Goal: Information Seeking & Learning: Learn about a topic

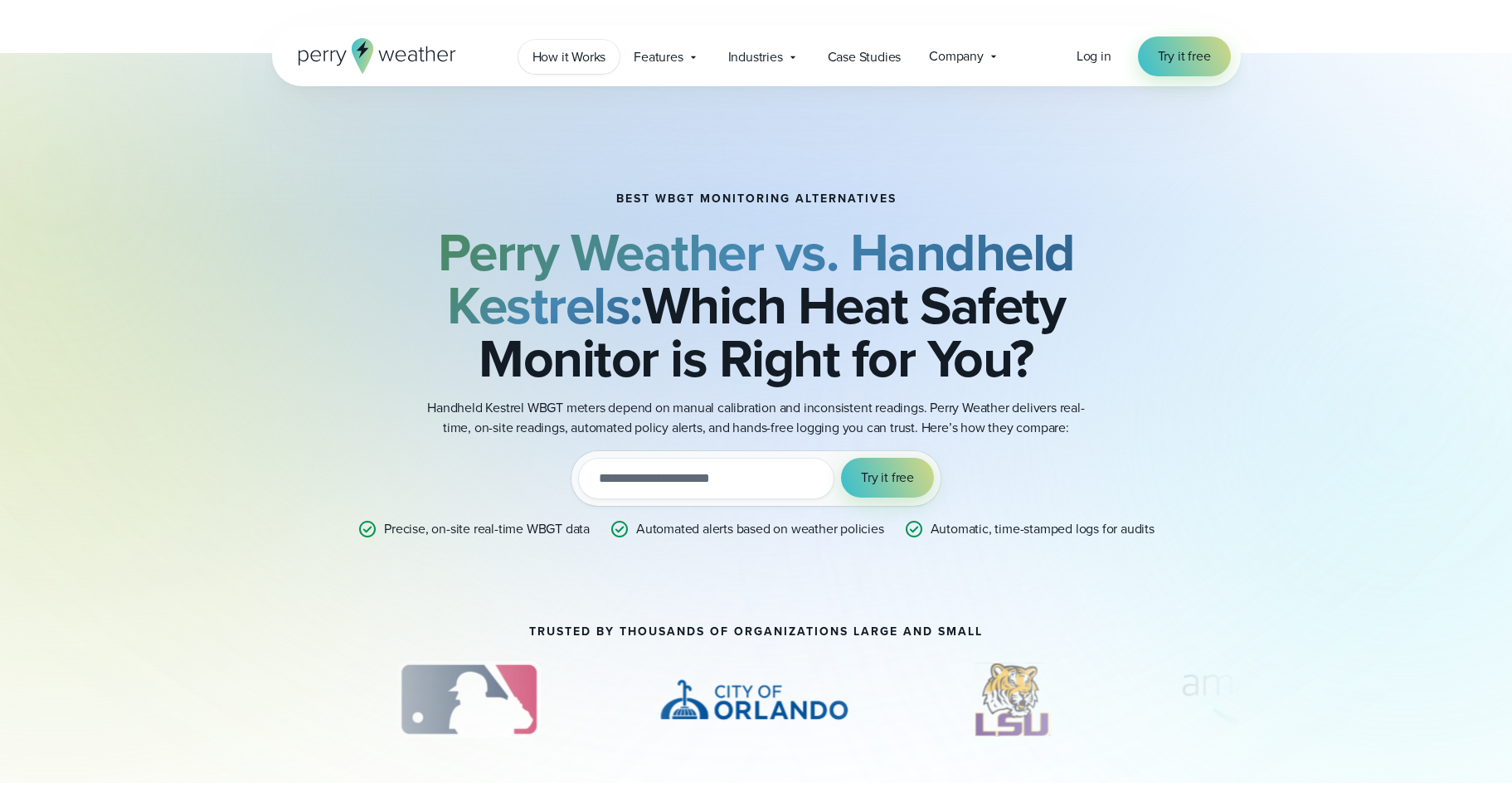
click at [569, 58] on span "How it Works" at bounding box center [569, 57] width 74 height 19
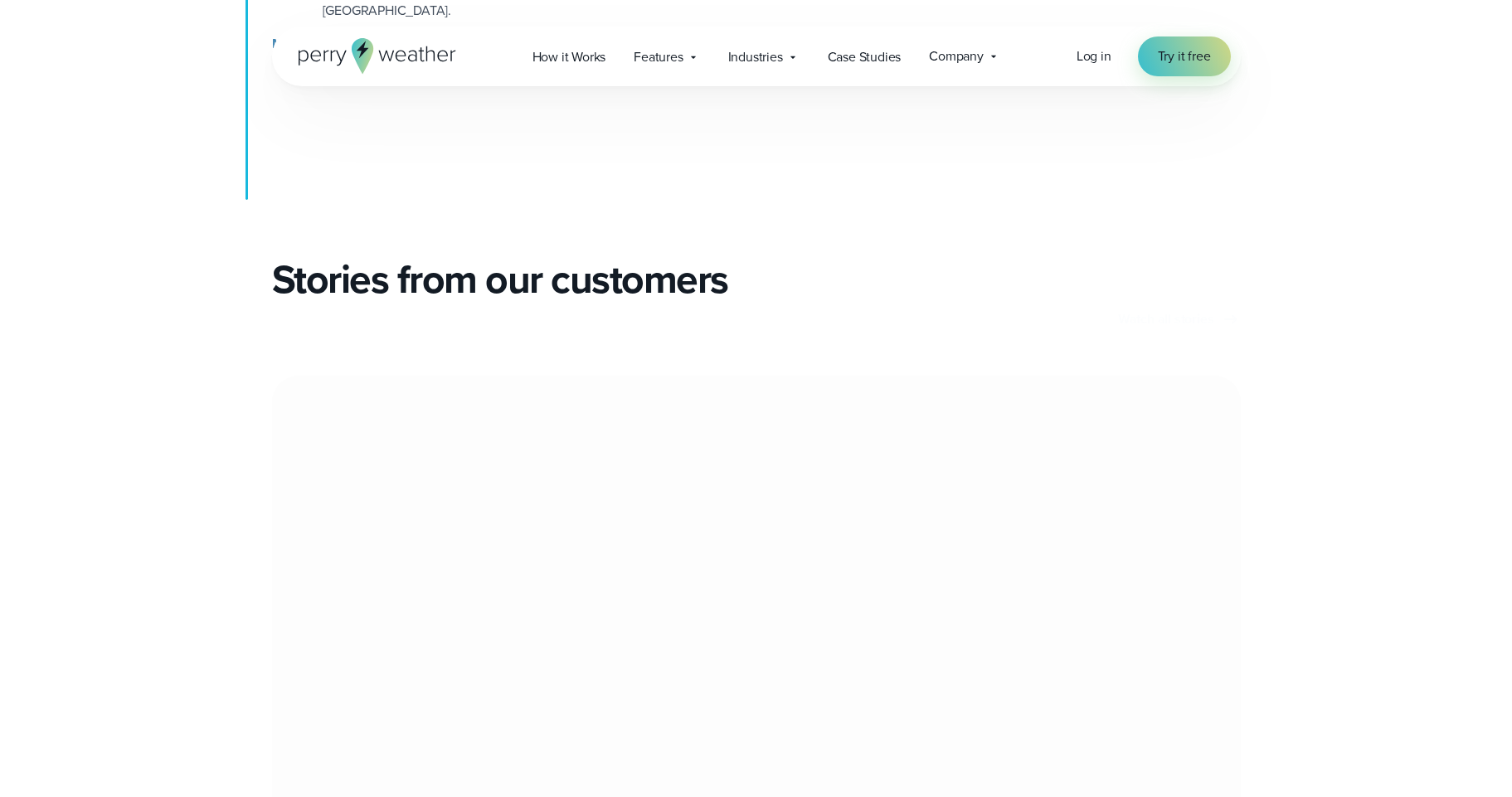
scroll to position [2787, 0]
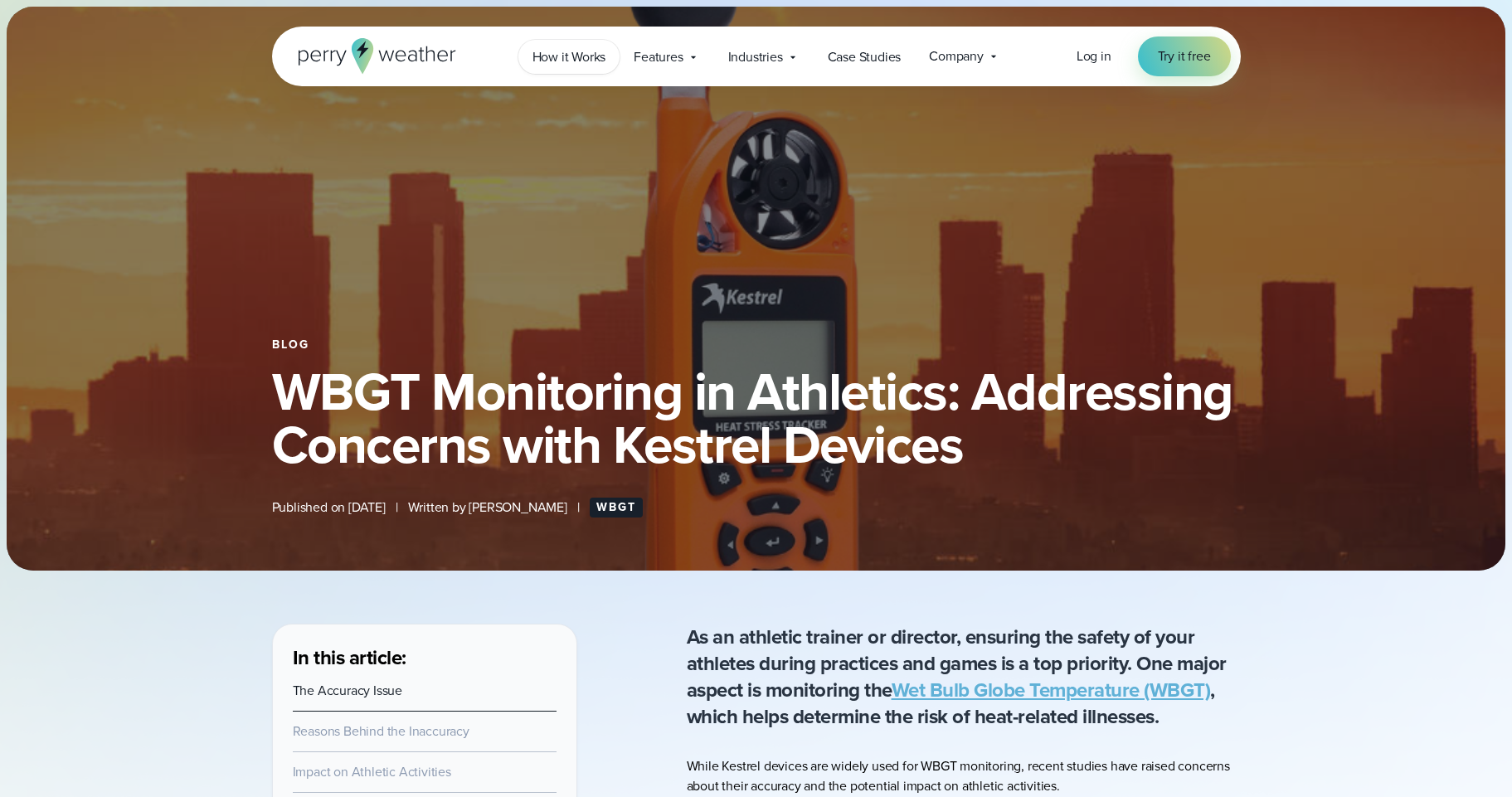
click at [555, 57] on span "How it Works" at bounding box center [569, 57] width 74 height 19
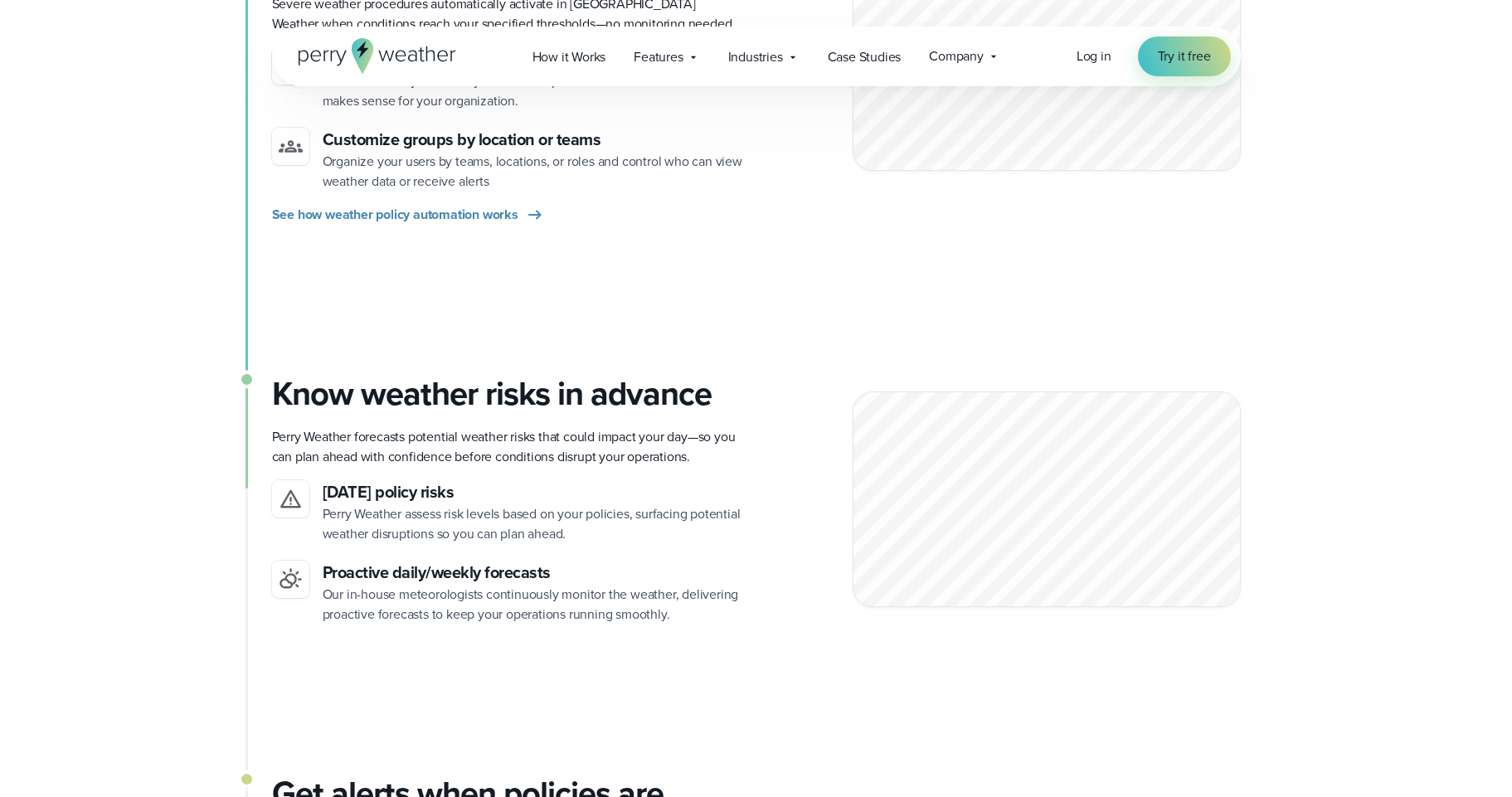
scroll to position [1095, 0]
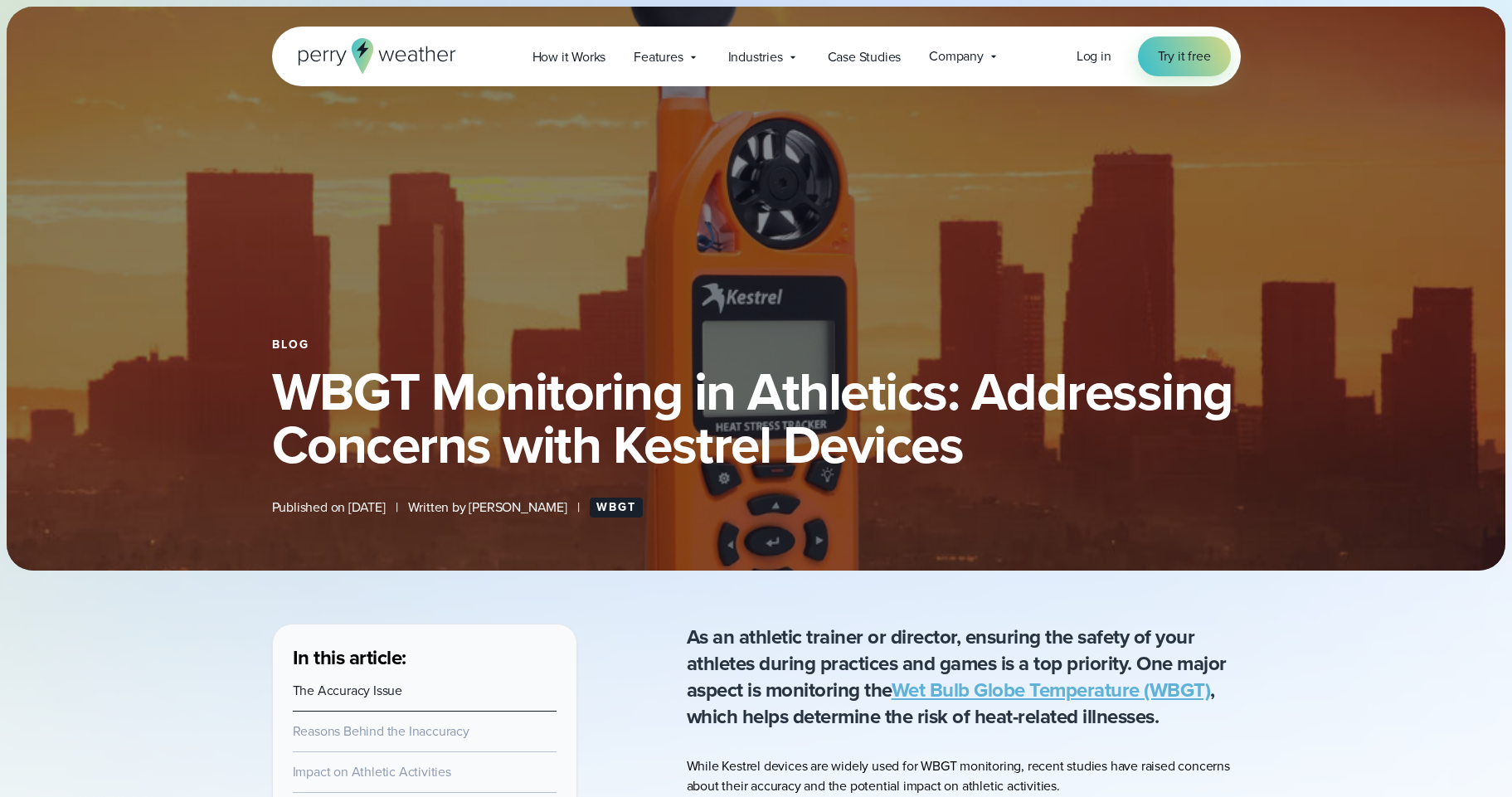
scroll to position [229, 0]
